Goal: Task Accomplishment & Management: Use online tool/utility

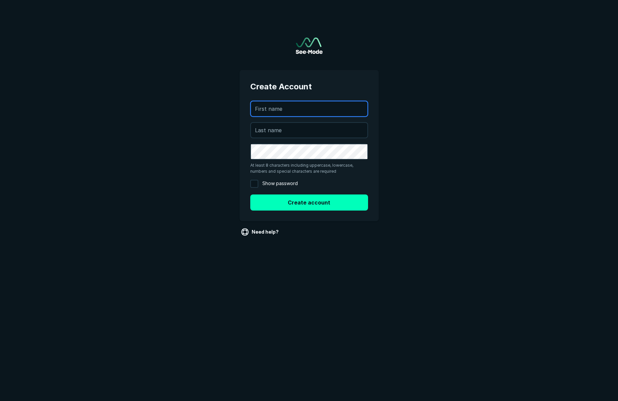
click at [278, 108] on input "text" at bounding box center [309, 108] width 117 height 15
type input "Eric"
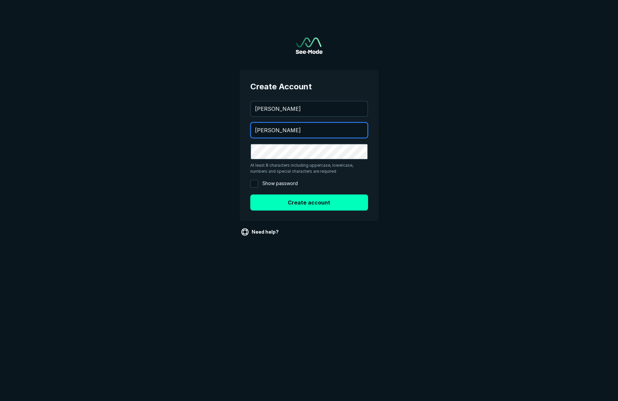
type input "Walter"
click at [256, 181] on input "Show password" at bounding box center [254, 184] width 8 height 8
click at [256, 181] on div at bounding box center [254, 183] width 11 height 11
click at [256, 181] on input "Show password" at bounding box center [254, 184] width 8 height 8
checkbox input "false"
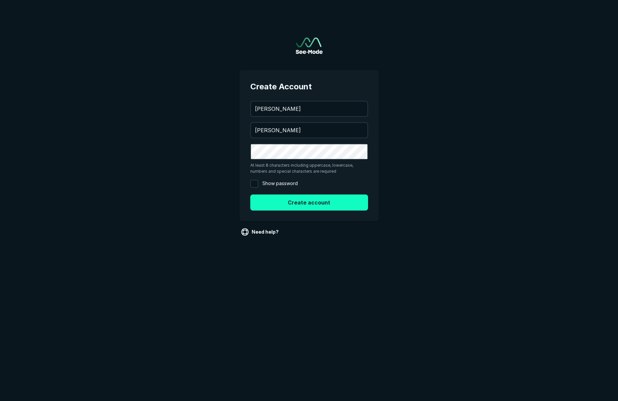
click at [322, 207] on button "Create account" at bounding box center [309, 203] width 118 height 16
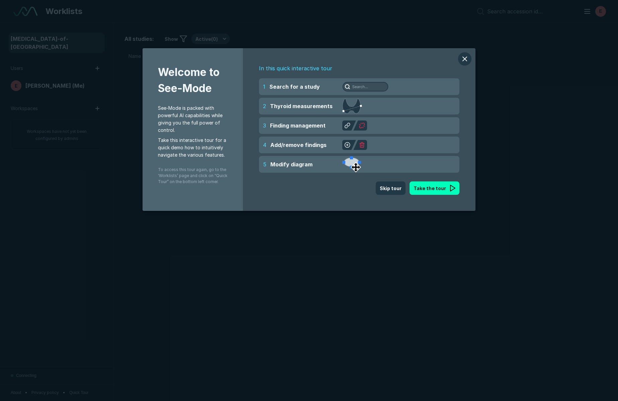
scroll to position [2441, 3035]
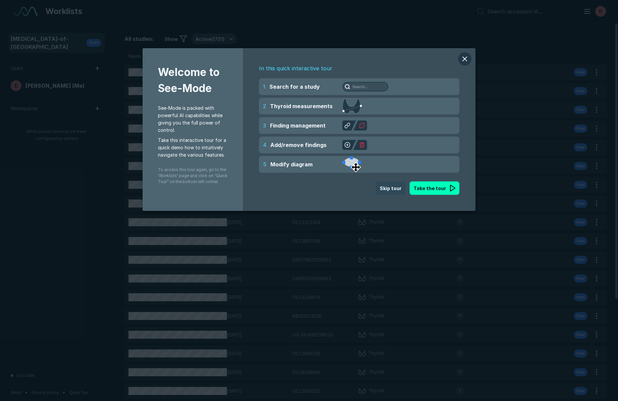
click at [388, 190] on button "Skip tour" at bounding box center [391, 187] width 30 height 13
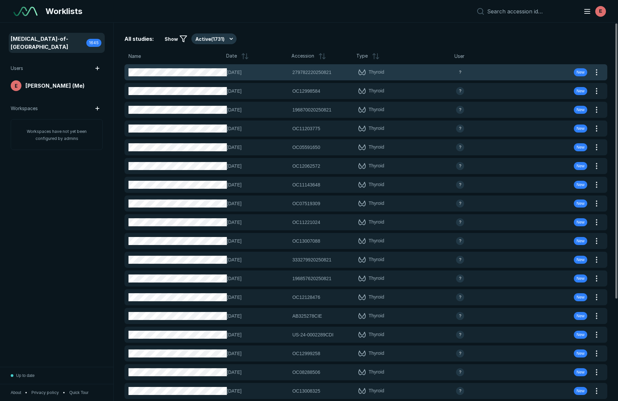
click at [502, 79] on div "21-AUG-2025 279782220250821 279782220250821 Thyroid ? New" at bounding box center [358, 72] width 467 height 16
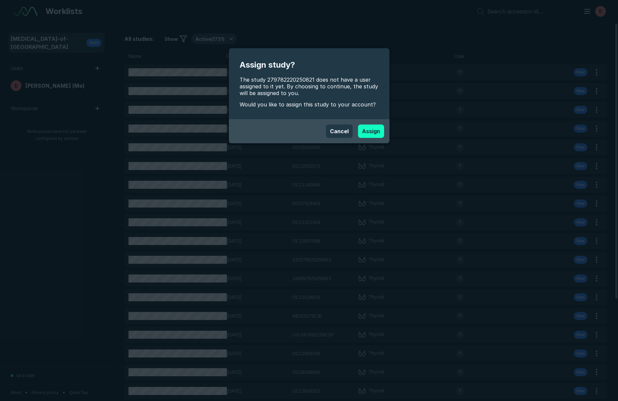
click at [366, 133] on button "Assign" at bounding box center [371, 131] width 26 height 13
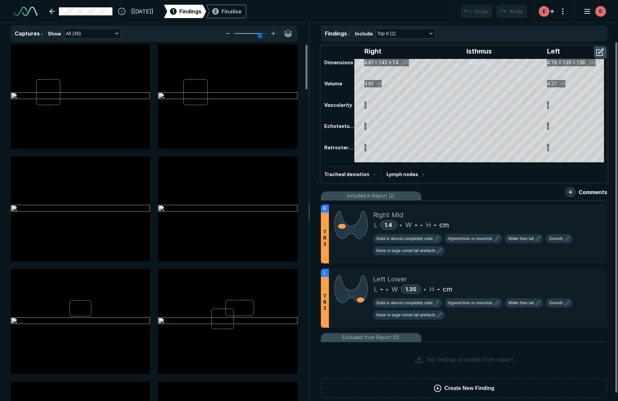
scroll to position [1459, 2144]
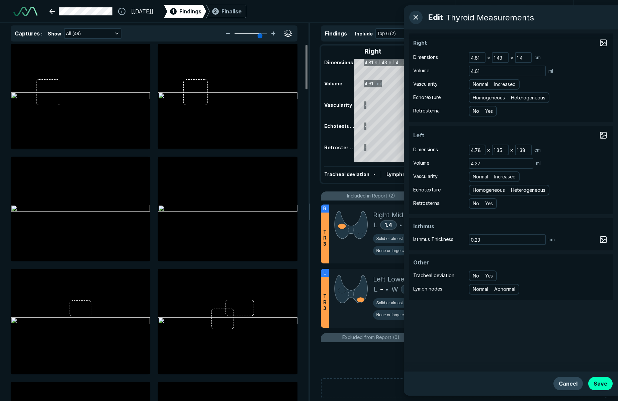
click at [564, 384] on button "Cancel" at bounding box center [568, 383] width 29 height 13
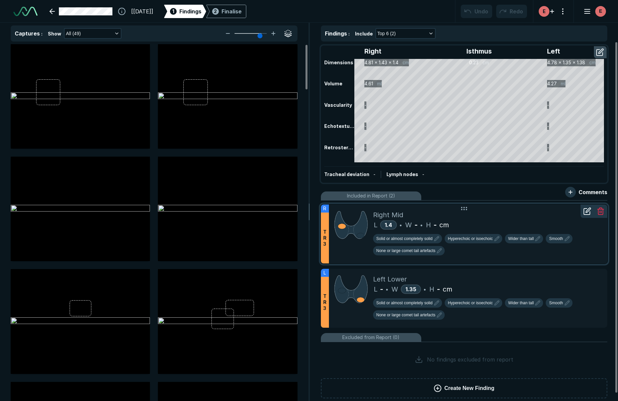
click at [503, 225] on div "L 1.4 • W - • H - cm" at bounding box center [487, 225] width 229 height 10
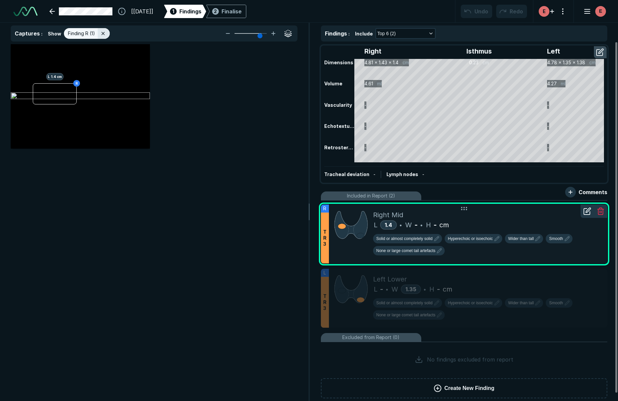
scroll to position [2393, 2150]
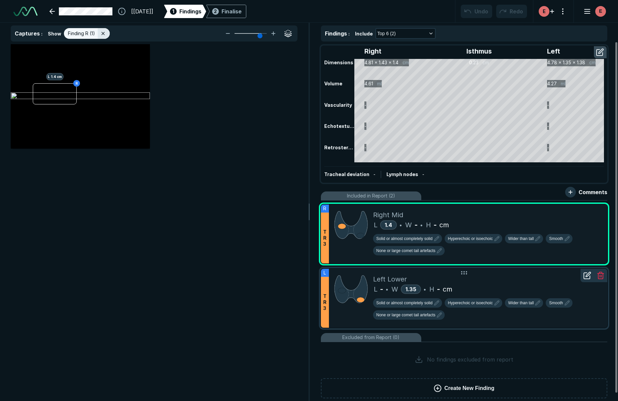
click at [512, 286] on div "L - • W 1.35 • H - cm" at bounding box center [487, 289] width 229 height 10
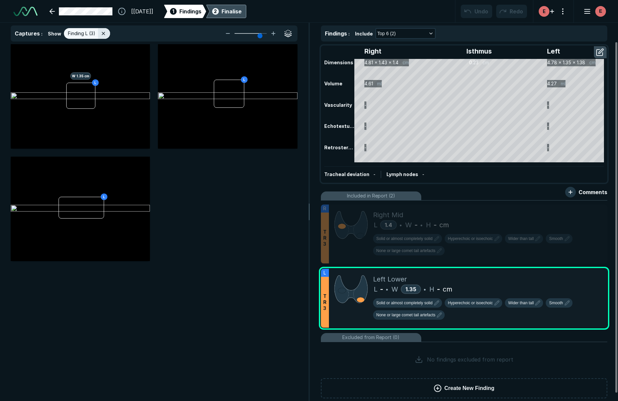
click at [242, 14] on div "Finalise" at bounding box center [232, 11] width 20 height 8
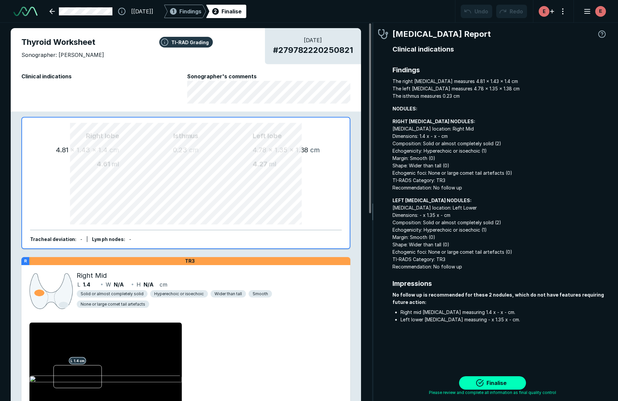
scroll to position [2524, 1894]
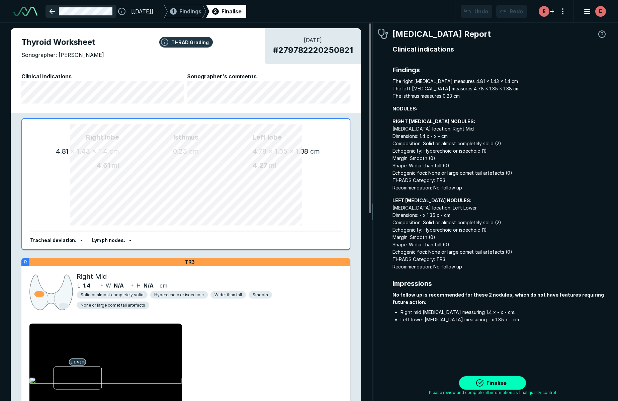
click at [60, 13] on link at bounding box center [81, 11] width 71 height 13
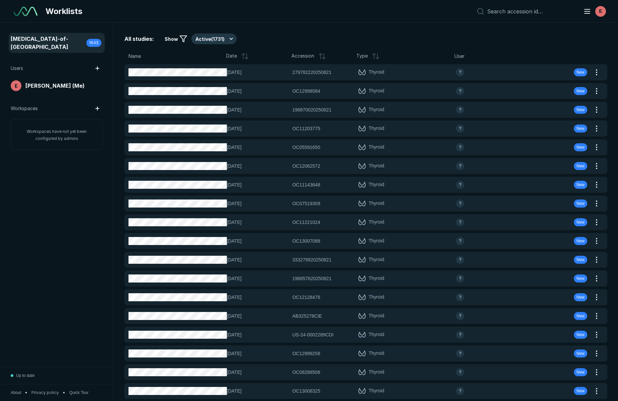
scroll to position [2441, 3035]
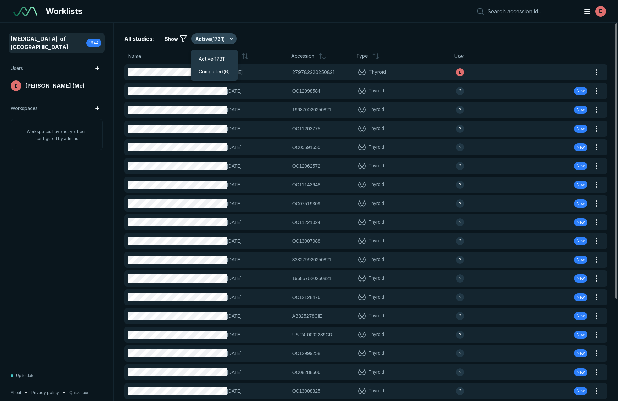
click at [228, 38] on button "Active ( 1731 )" at bounding box center [214, 38] width 45 height 11
click at [220, 72] on span "Completed ( 6 )" at bounding box center [214, 71] width 31 height 7
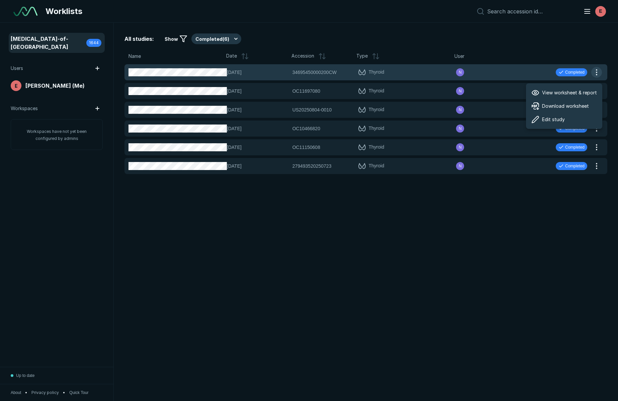
click at [596, 71] on button "button" at bounding box center [597, 72] width 11 height 11
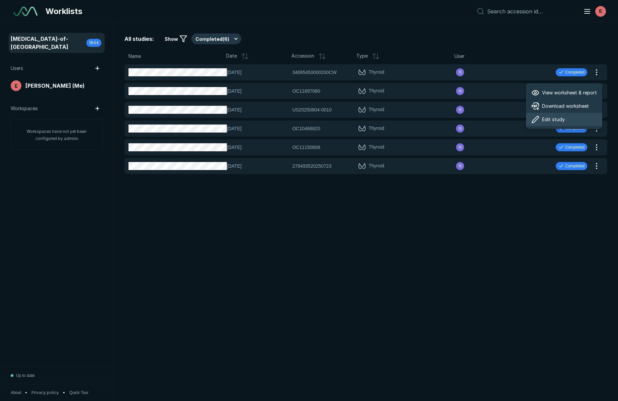
click at [571, 120] on div "Edit study" at bounding box center [564, 119] width 76 height 13
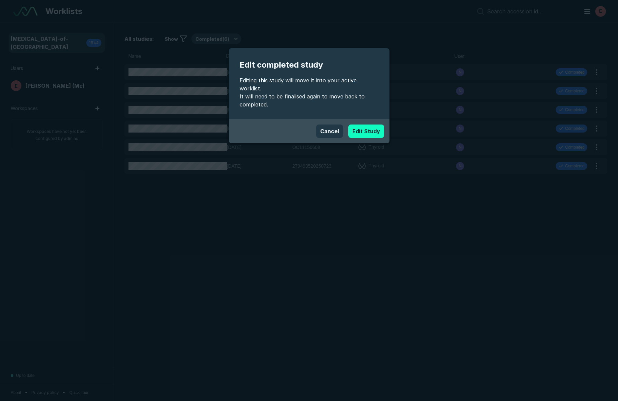
click at [369, 125] on button "Edit Study" at bounding box center [367, 131] width 36 height 13
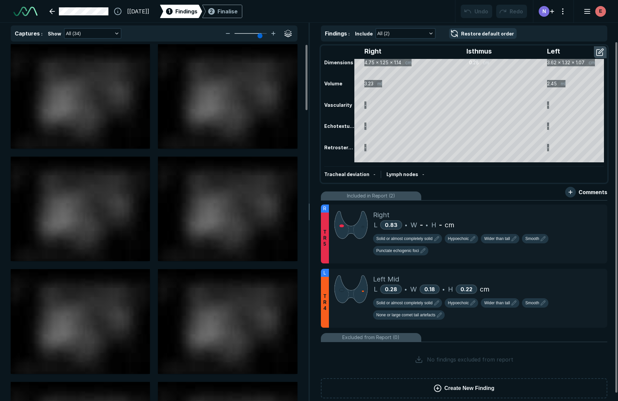
scroll to position [1459, 2144]
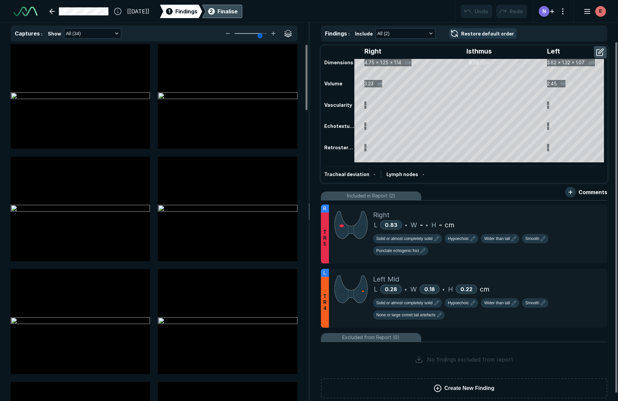
click at [234, 14] on div "Finalise" at bounding box center [228, 11] width 20 height 8
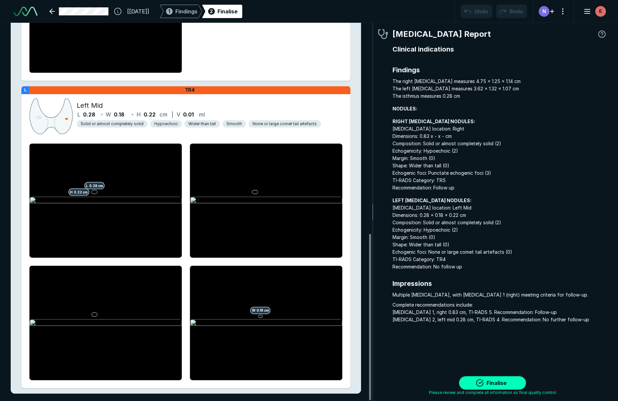
scroll to position [479, 0]
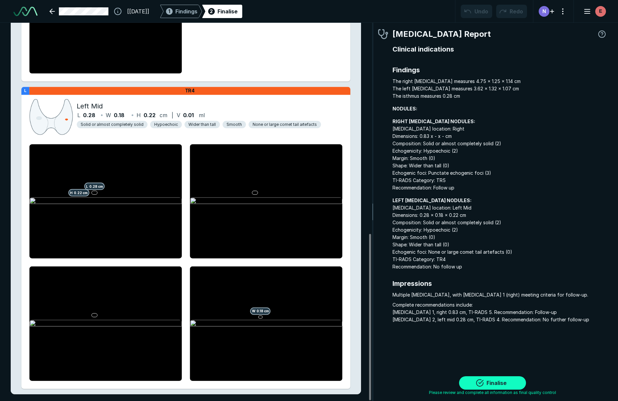
click at [501, 383] on button "Finalise" at bounding box center [492, 382] width 67 height 13
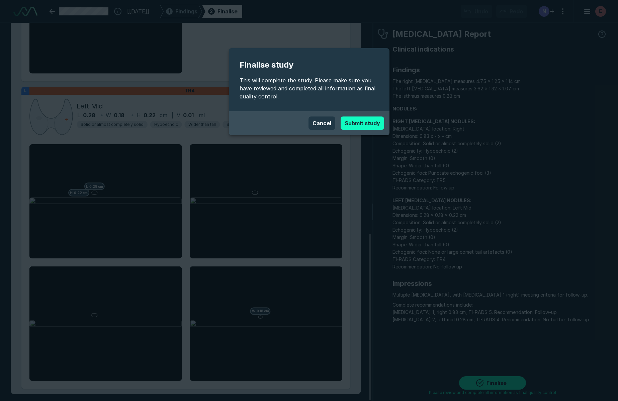
click at [361, 128] on button "Submit study" at bounding box center [363, 123] width 44 height 13
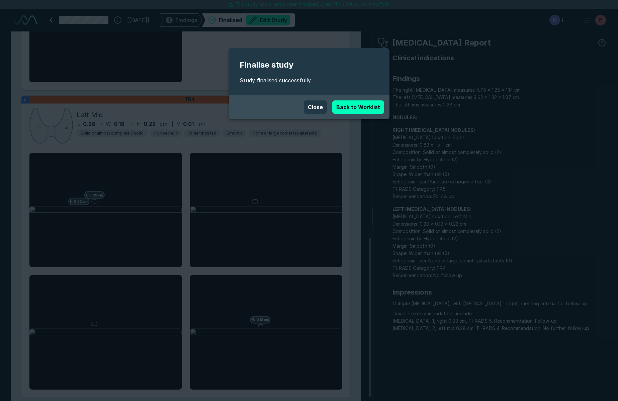
scroll to position [2456, 2438]
click at [318, 107] on button "Close" at bounding box center [315, 106] width 23 height 13
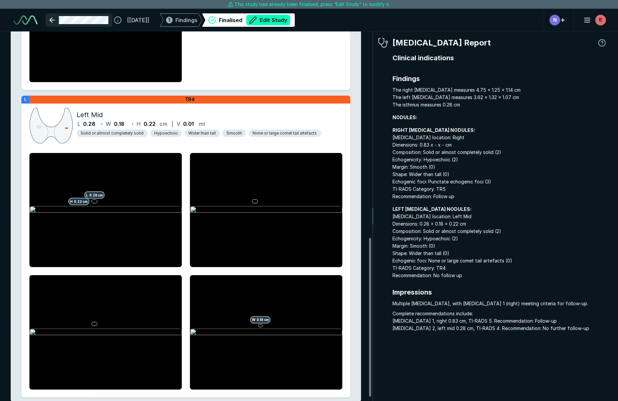
click at [49, 19] on link at bounding box center [79, 19] width 67 height 13
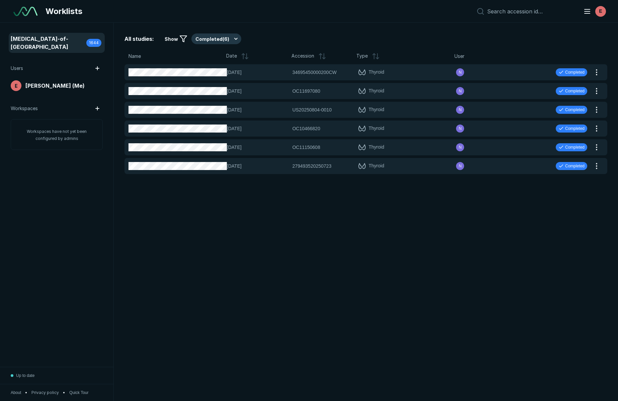
scroll to position [2441, 3035]
click at [46, 41] on span "[MEDICAL_DATA]-of-[GEOGRAPHIC_DATA]" at bounding box center [49, 43] width 76 height 16
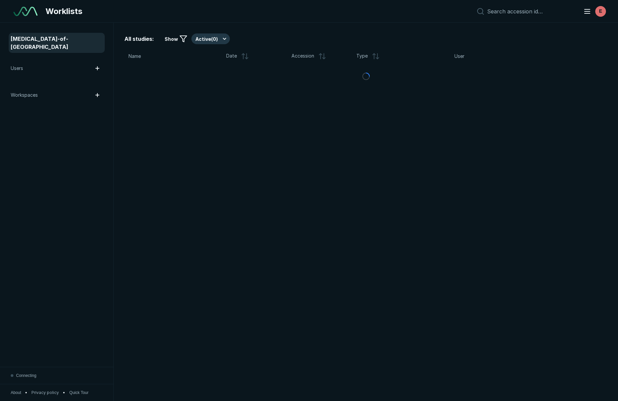
scroll to position [2441, 3035]
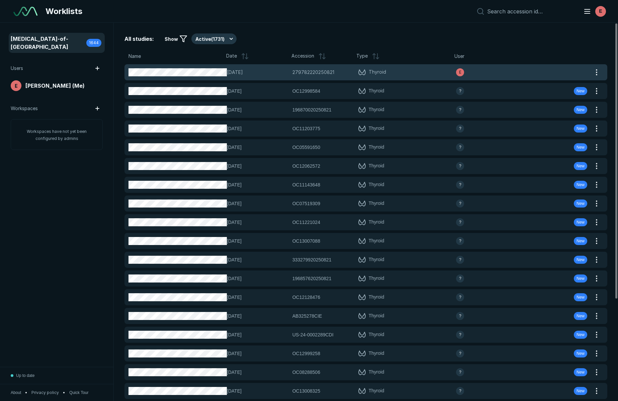
click at [246, 72] on span "[DATE]" at bounding box center [258, 72] width 62 height 7
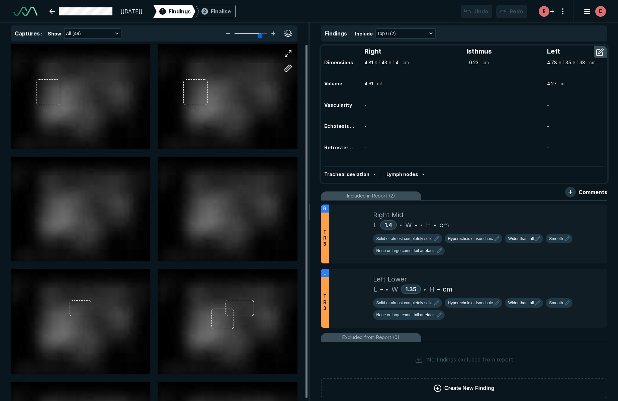
scroll to position [1459, 2144]
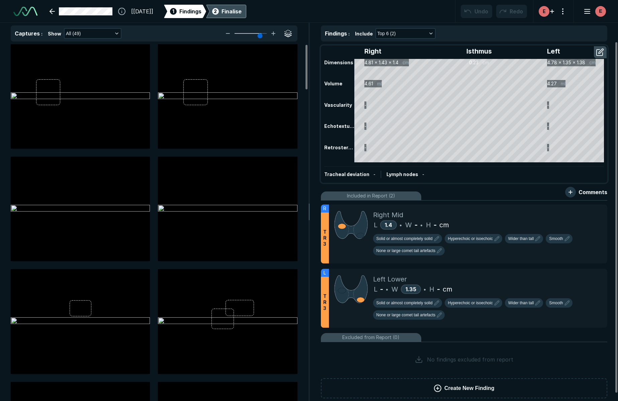
click at [242, 14] on div "Finalise" at bounding box center [232, 11] width 20 height 8
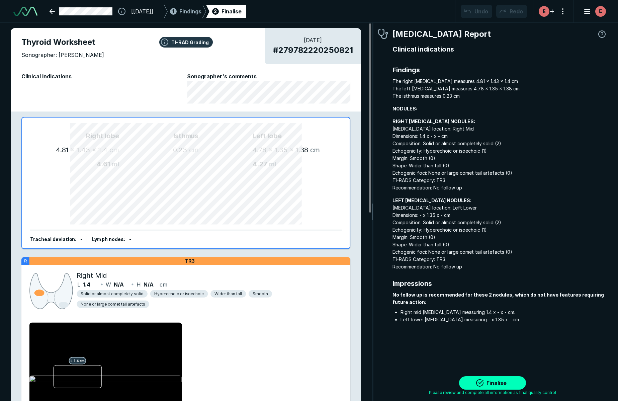
scroll to position [2524, 1894]
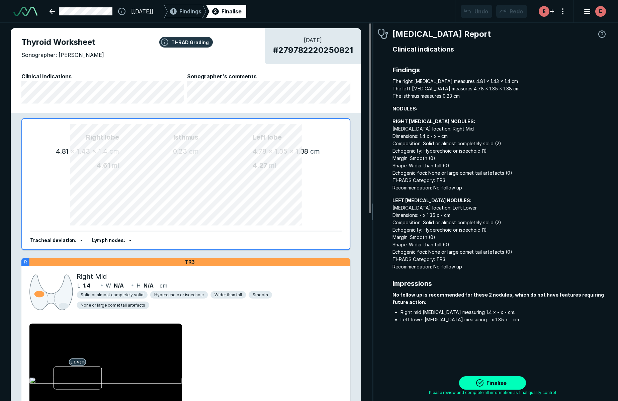
click at [307, 52] on span "# 279782220250821" at bounding box center [313, 50] width 80 height 12
copy span "279782220250821"
click at [507, 383] on button "Finalise" at bounding box center [492, 382] width 67 height 13
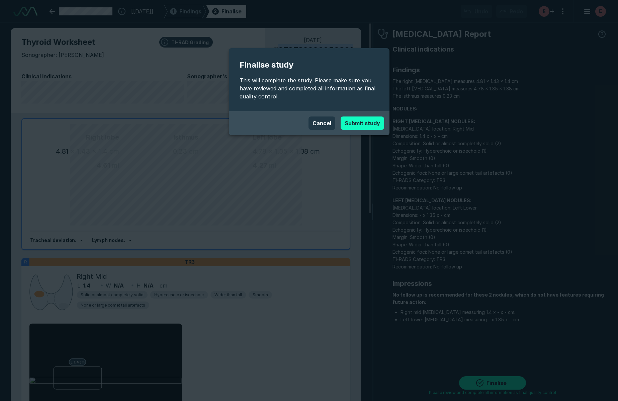
click at [356, 125] on button "Submit study" at bounding box center [363, 123] width 44 height 13
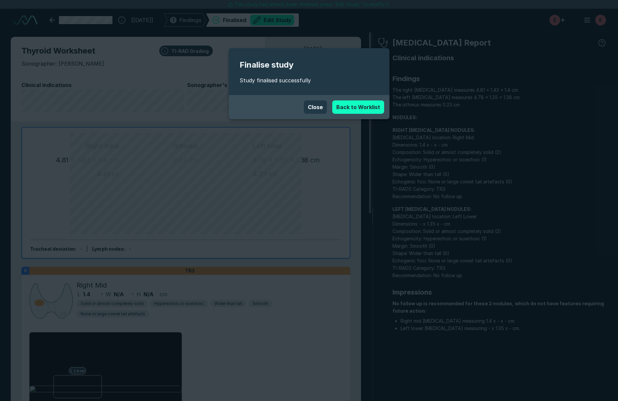
scroll to position [2509, 3643]
click at [319, 108] on button "Close" at bounding box center [315, 106] width 23 height 13
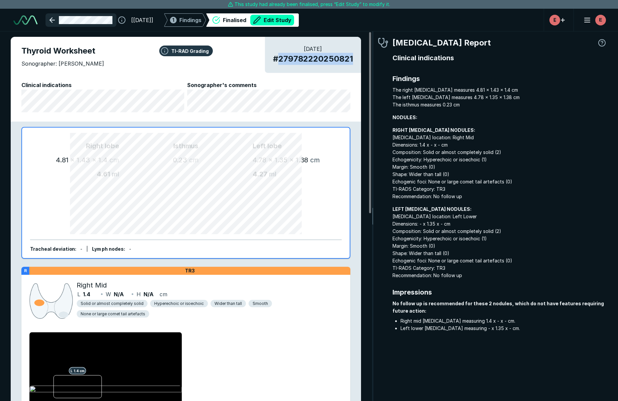
click at [53, 18] on link at bounding box center [81, 19] width 71 height 13
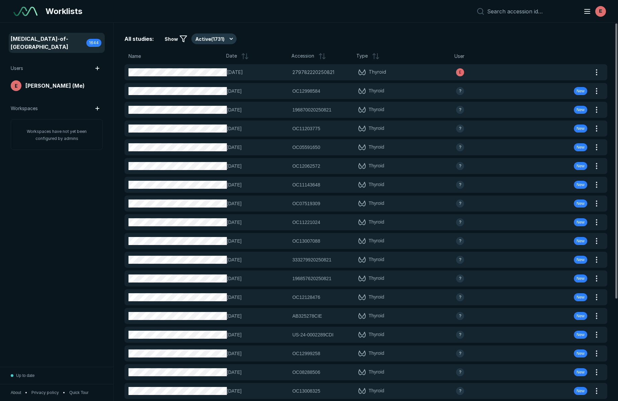
scroll to position [2441, 3035]
click at [94, 40] on span "1644" at bounding box center [94, 43] width 10 height 6
click at [214, 39] on button "Active ( 1730 )" at bounding box center [215, 38] width 47 height 11
click at [216, 69] on span "Completed ( 7 )" at bounding box center [214, 71] width 31 height 7
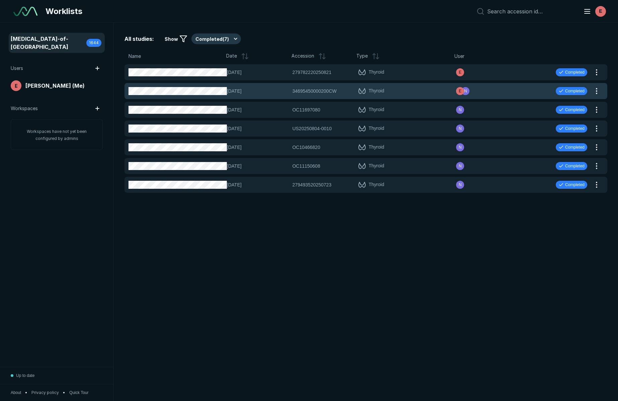
click at [325, 90] on span "34695450000200CW" at bounding box center [315, 90] width 44 height 7
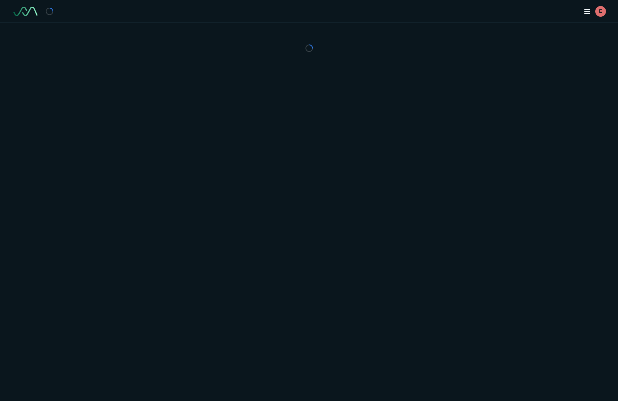
click at [325, 90] on div "E" at bounding box center [309, 200] width 618 height 401
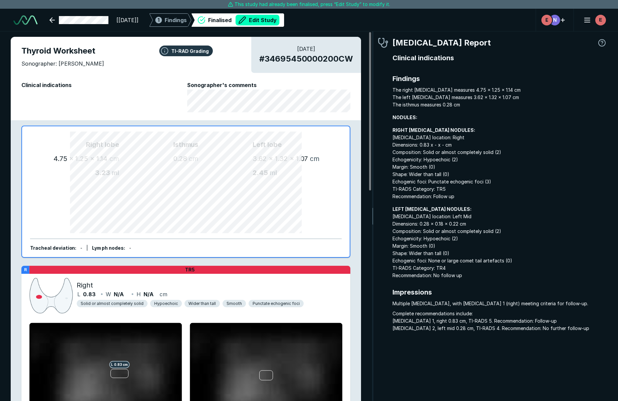
scroll to position [2485, 1894]
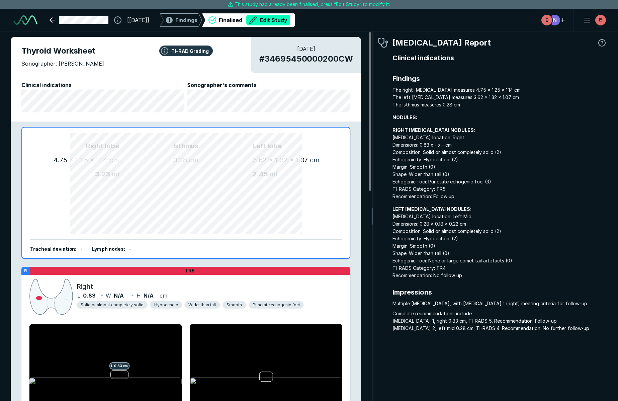
click at [319, 60] on span "# 34695450000200CW" at bounding box center [306, 59] width 94 height 12
copy span "34695450000200CW"
